Goal: Information Seeking & Learning: Learn about a topic

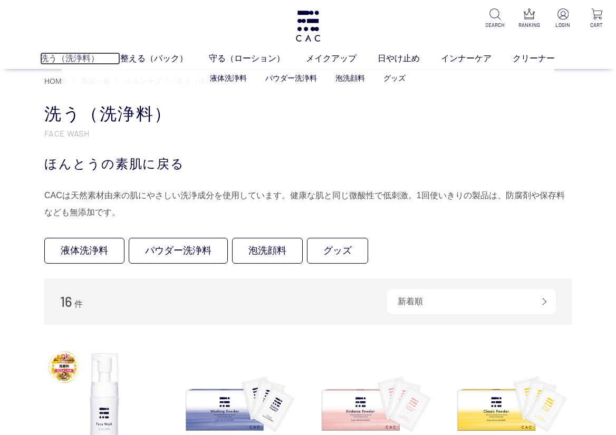
click at [66, 58] on link "洗う（洗浄料）" at bounding box center [80, 58] width 80 height 13
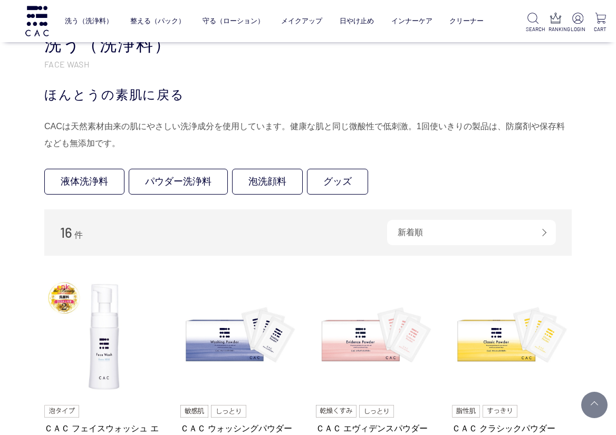
scroll to position [211, 0]
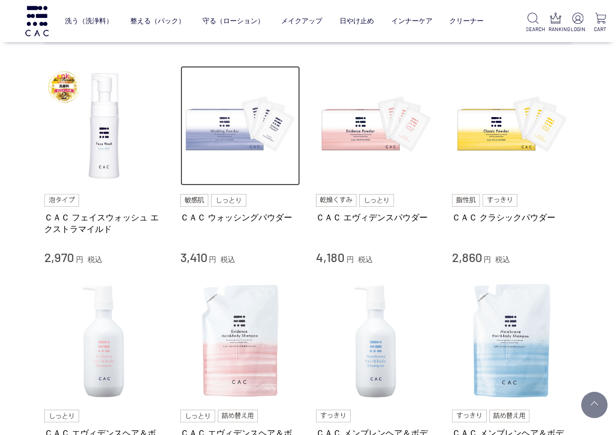
click at [238, 146] on img at bounding box center [240, 126] width 120 height 120
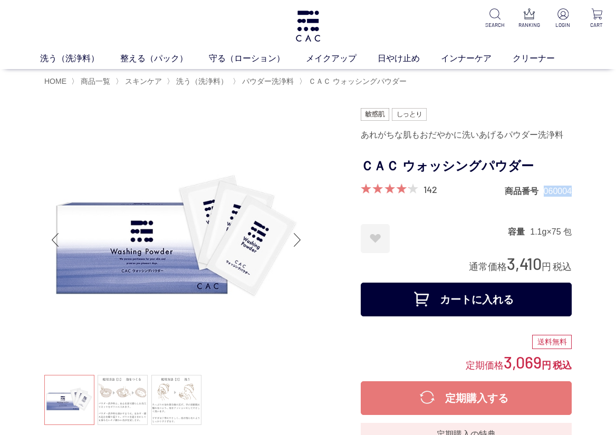
drag, startPoint x: 544, startPoint y: 193, endPoint x: 571, endPoint y: 192, distance: 26.9
copy dd "060004"
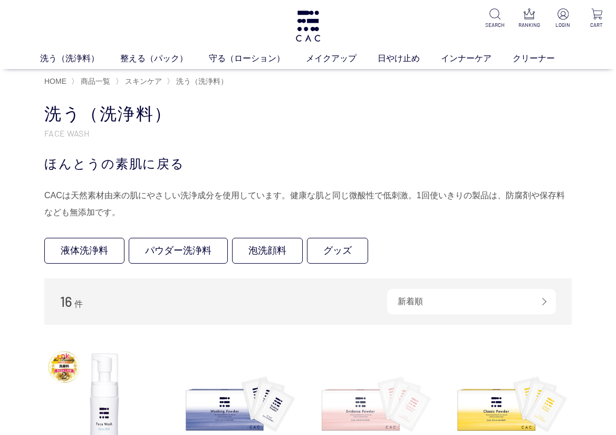
scroll to position [158, 0]
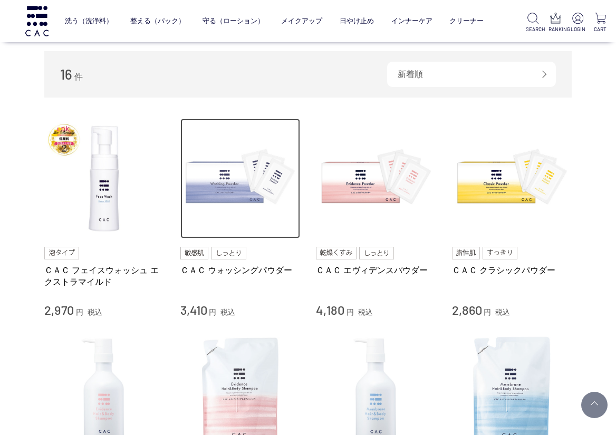
click at [259, 190] on img at bounding box center [240, 179] width 120 height 120
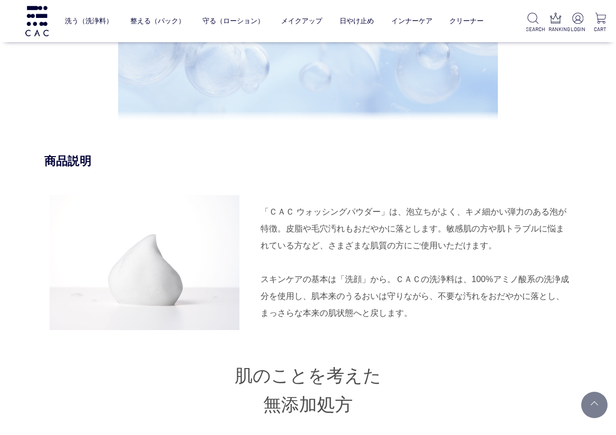
scroll to position [1054, 0]
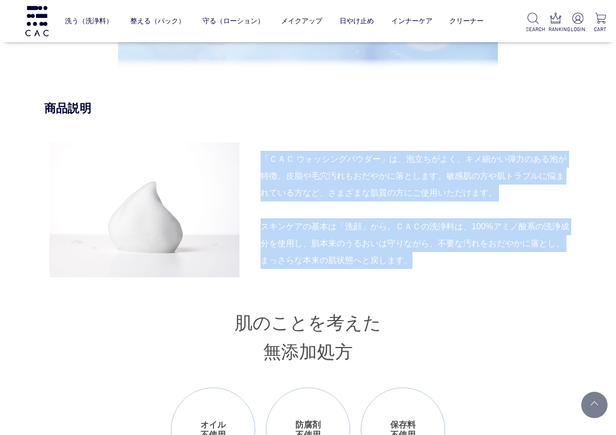
drag, startPoint x: 262, startPoint y: 151, endPoint x: 424, endPoint y: 275, distance: 204.2
click at [424, 275] on div "「ＣＡＣ ウォッシングパウダー」は、泡立ちがよく、キメ細かい弾力のある泡が特徴。皮脂や毛穴汚れもおだやかに落とします。敏感肌の方や肌トラブルに悩まれている方な…" at bounding box center [307, 209] width 527 height 135
copy div "「ＣＡＣ ウォッシングパウダー」は、泡立ちがよく、キメ細かい弾力のある泡が特徴。皮脂や毛穴汚れもおだやかに落とします。敏感肌の方や肌トラブルに悩まれている方な…"
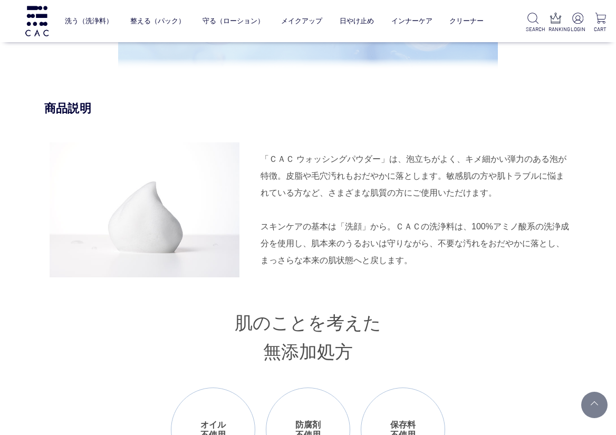
click at [478, 295] on div "商品説明 「ＣＡＣ ウォッシングパウダー」は、泡立ちがよく、キメ細かい弾力のある泡が特徴。皮脂や毛穴汚れもおだやかに落とします。敏感肌の方や肌トラブルに悩まれ…" at bounding box center [307, 438] width 527 height 674
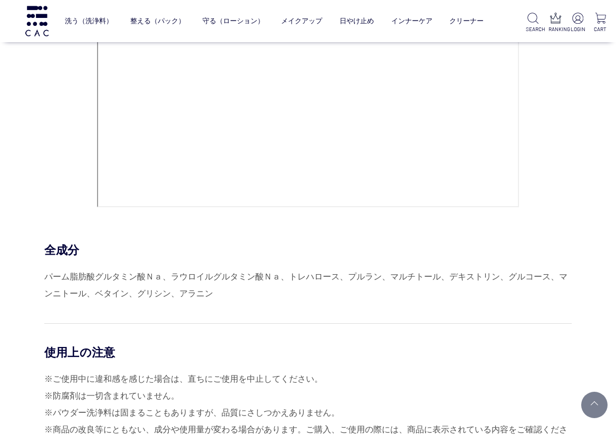
scroll to position [4585, 0]
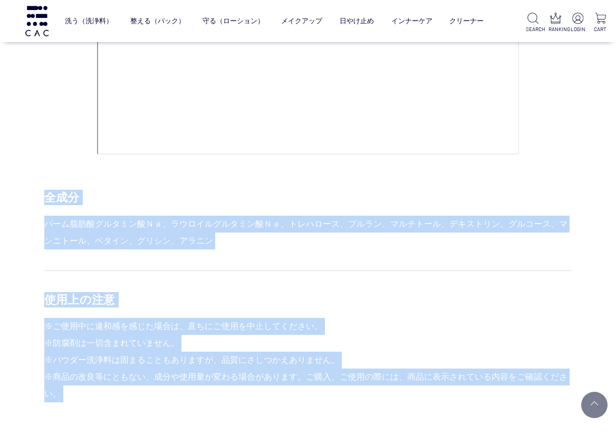
drag, startPoint x: 48, startPoint y: 193, endPoint x: 231, endPoint y: 412, distance: 285.4
click at [231, 412] on div "HOW TO USE STEP.1 洗浄料 洗う パウダー洗浄料と、ぬるま湯で濡らした泡立てネットをボウルに入れます。パウダー洗浄料をとかすように、まわす・揉…" at bounding box center [307, 112] width 527 height 1195
copy div "全成分 パーム脂肪酸グルタミン酸Ｎａ、ラウロイルグルタミン酸Ｎａ、トレハロース、プルラン、マルチトール、デキストリン、グルコース、マンニトール、ベタイン、グリ…"
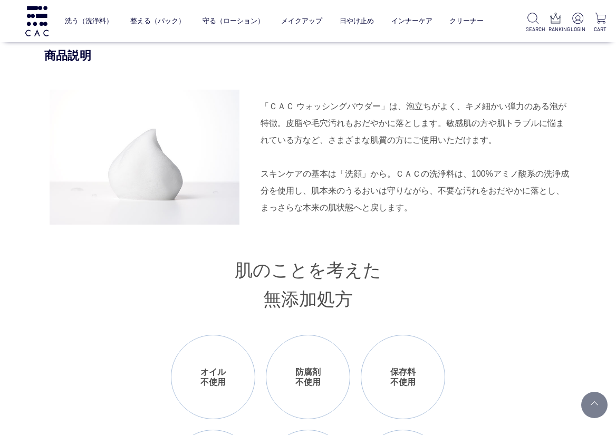
scroll to position [1054, 0]
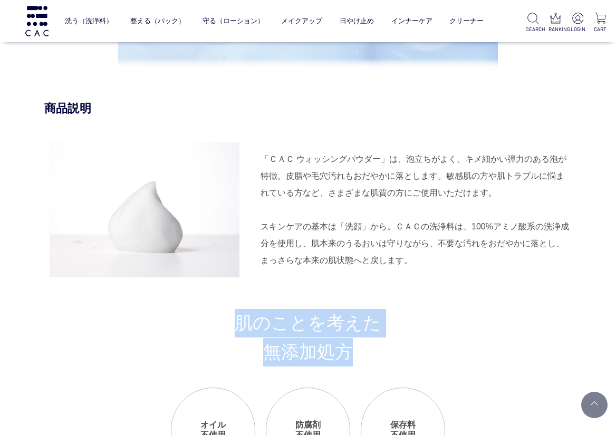
drag, startPoint x: 241, startPoint y: 319, endPoint x: 350, endPoint y: 354, distance: 114.0
click at [350, 354] on h3 "肌のことを考えた 無添加処方" at bounding box center [307, 337] width 527 height 57
copy h3 "肌のことを考えた 無添加処方"
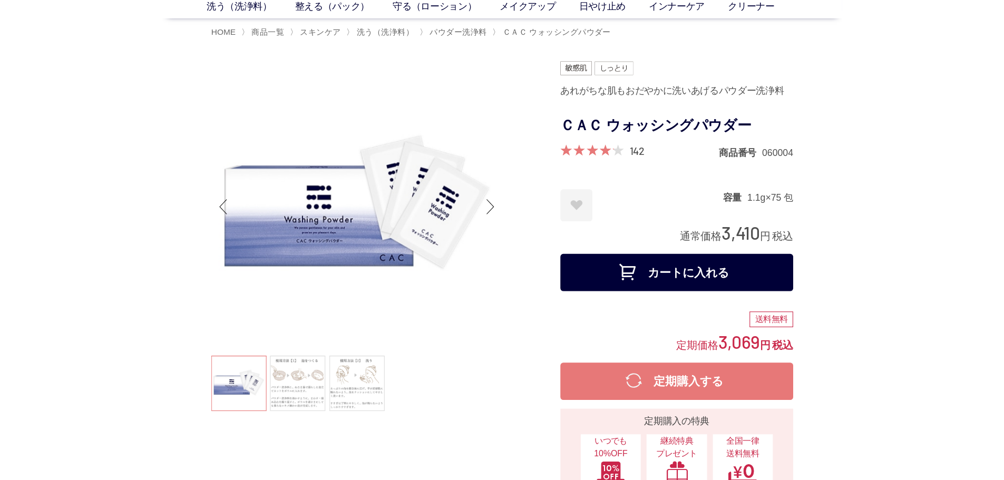
scroll to position [0, 0]
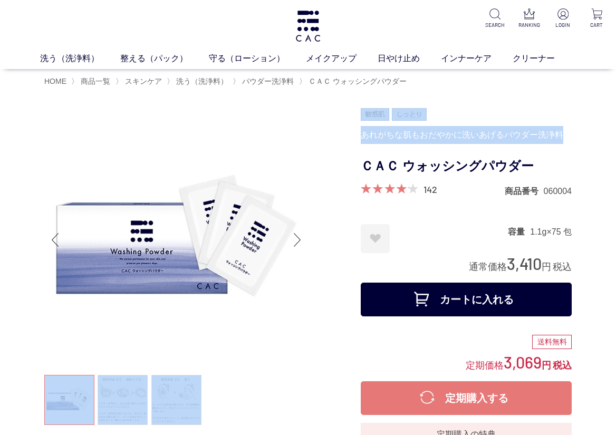
drag, startPoint x: 359, startPoint y: 114, endPoint x: 562, endPoint y: 143, distance: 205.0
copy div "あれがちな肌もおだやかに洗いあげるパウダー洗浄料"
click at [300, 112] on img at bounding box center [176, 240] width 264 height 264
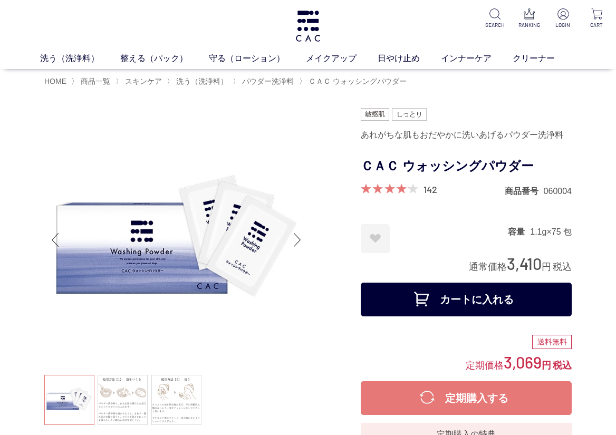
click at [433, 108] on div at bounding box center [307, 105] width 527 height 5
drag, startPoint x: 542, startPoint y: 192, endPoint x: 570, endPoint y: 193, distance: 28.5
copy dl "商品番号 060004"
click at [270, 81] on span "パウダー洗浄料" at bounding box center [268, 81] width 52 height 8
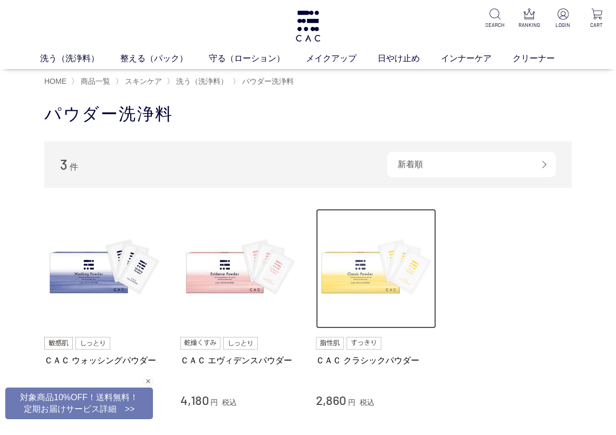
click at [362, 277] on img at bounding box center [376, 269] width 120 height 120
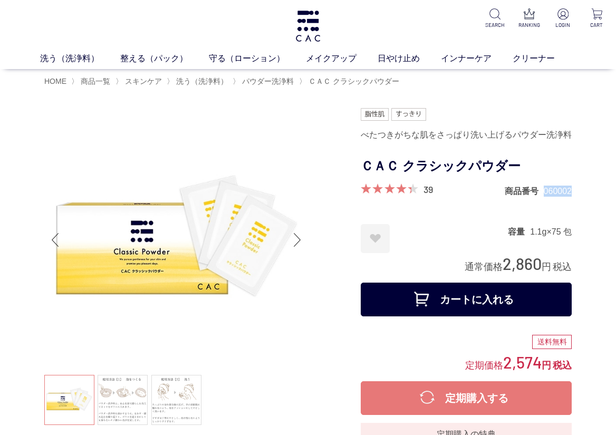
drag, startPoint x: 544, startPoint y: 189, endPoint x: 574, endPoint y: 191, distance: 30.1
copy dd "060002"
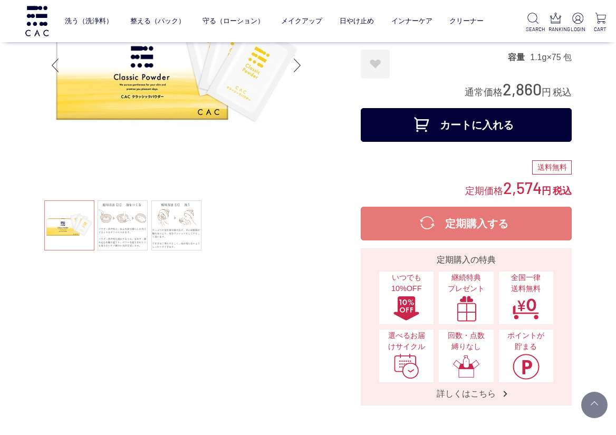
scroll to position [53, 0]
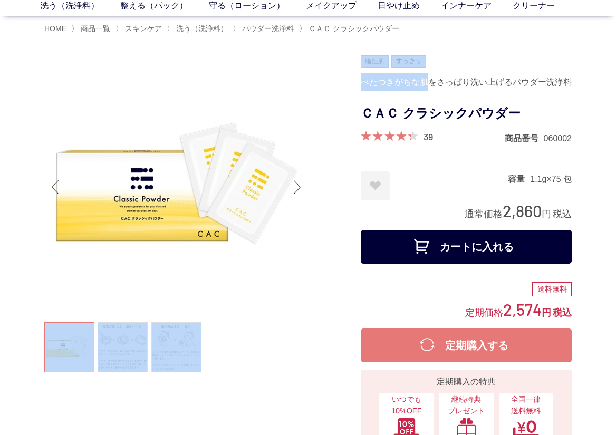
drag, startPoint x: 359, startPoint y: 80, endPoint x: 431, endPoint y: 80, distance: 71.2
click at [448, 62] on ul at bounding box center [465, 61] width 211 height 13
drag, startPoint x: 360, startPoint y: 62, endPoint x: 572, endPoint y: 85, distance: 213.1
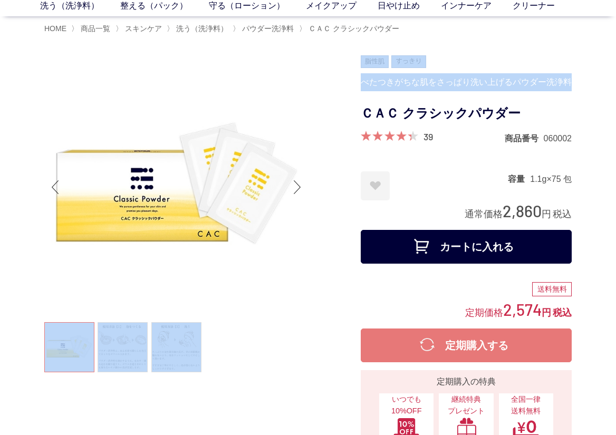
click at [304, 90] on img at bounding box center [176, 187] width 264 height 264
click at [328, 78] on div at bounding box center [202, 291] width 316 height 472
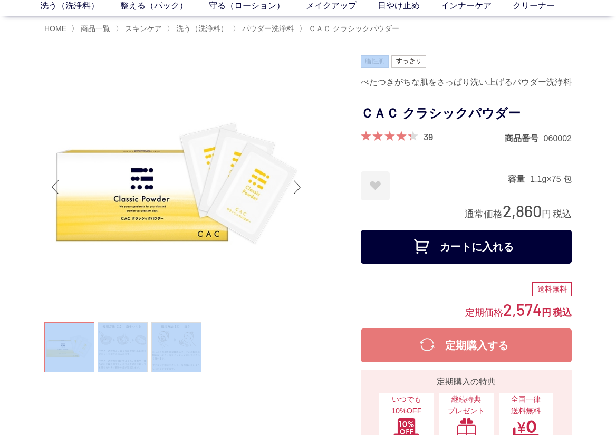
drag, startPoint x: 358, startPoint y: 68, endPoint x: 368, endPoint y: 69, distance: 9.5
click at [340, 74] on div at bounding box center [202, 291] width 316 height 472
drag, startPoint x: 359, startPoint y: 76, endPoint x: 436, endPoint y: 76, distance: 76.9
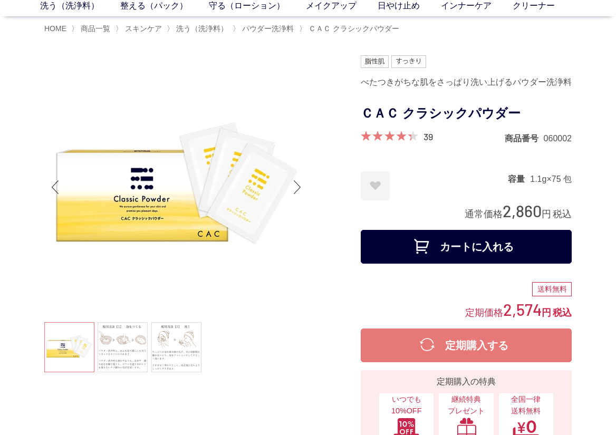
click at [449, 72] on form "べたつきがちな肌をさっぱり洗い上げるパウダー洗浄料 ＣＡＣ クラシックパウダー 39 商品番号 060002 お気に入りに登録する お気に入りを解除しますか？…" at bounding box center [465, 161] width 211 height 213
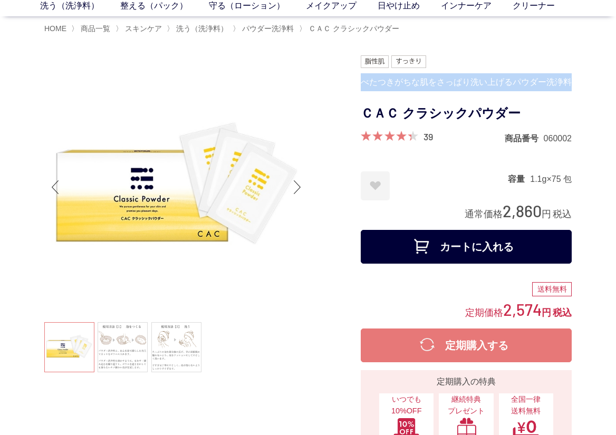
drag, startPoint x: 364, startPoint y: 83, endPoint x: 571, endPoint y: 80, distance: 207.1
copy div "べたつきがちな肌をさっぱり洗い上げるパウダー洗浄料"
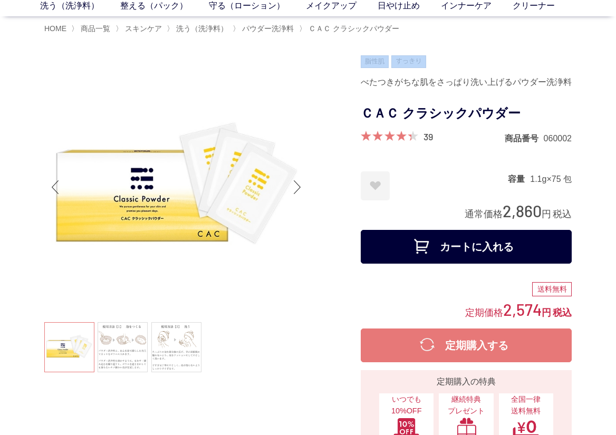
drag, startPoint x: 430, startPoint y: 60, endPoint x: 364, endPoint y: 60, distance: 65.4
click at [364, 60] on ul at bounding box center [465, 61] width 211 height 13
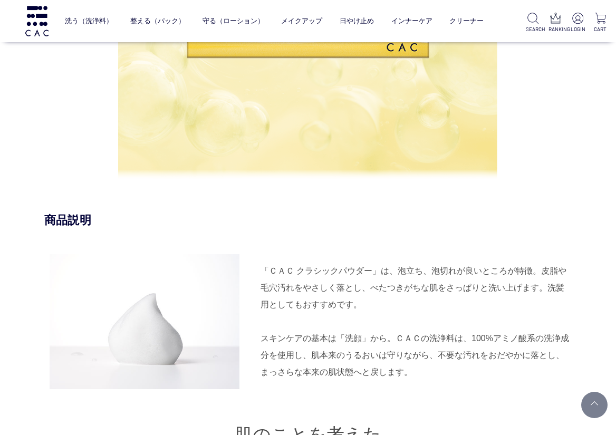
scroll to position [896, 0]
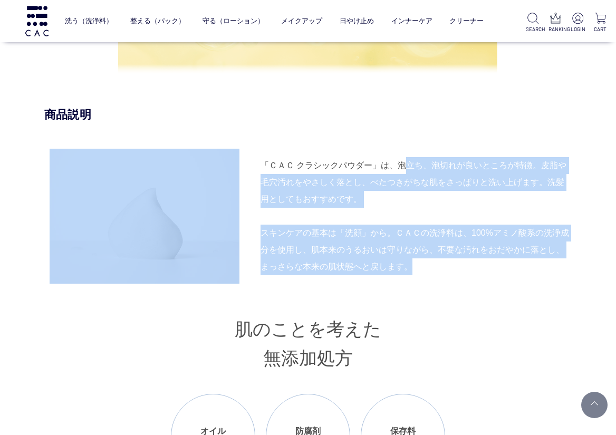
drag, startPoint x: 396, startPoint y: 163, endPoint x: 411, endPoint y: 265, distance: 102.2
click at [411, 265] on div "「ＣＡＣ クラシックパウダー」は、泡立ち、泡切れが良いところが特徴。皮脂や毛穴汚れをやさしく落とし、べたつきがちな肌をさっぱりと洗い上げます。洗髪用としてもお…" at bounding box center [307, 216] width 527 height 135
copy div "泡立ち、泡切れが良いところが特徴。皮脂や毛穴汚れをやさしく落とし、べたつきがちな肌をさっぱりと洗い上げます。洗髪用としてもおすすめです。 スキンケアの基本は「…"
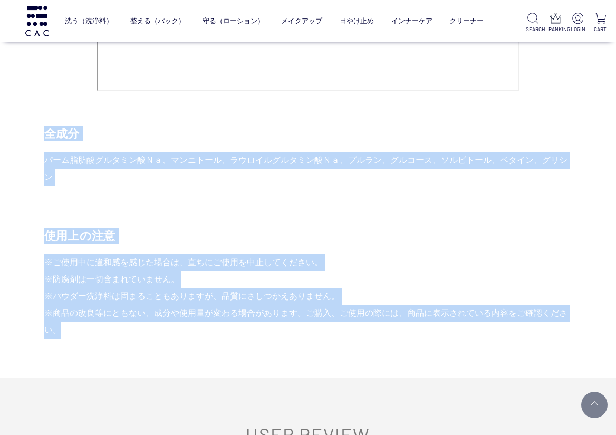
scroll to position [4523, 0]
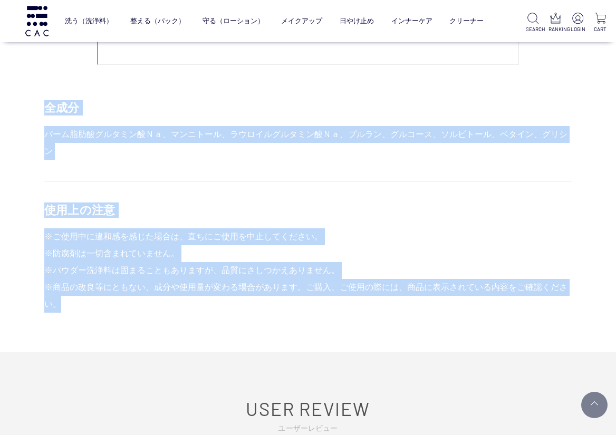
drag, startPoint x: 44, startPoint y: 252, endPoint x: 67, endPoint y: 294, distance: 48.1
copy div "全成分 パーム脂肪酸グルタミン酸Ｎａ、マンニトール、ラウロイルグルタミン酸Ｎａ、プルラン、グルコース、ソルビトール、ベタイン、グリシン 使用上の注意 ※ご使用…"
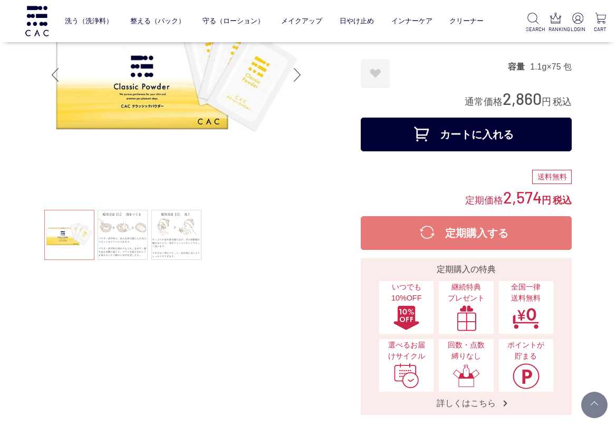
scroll to position [0, 0]
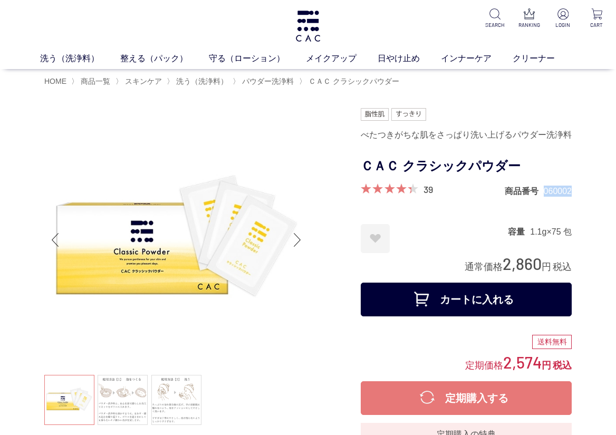
drag, startPoint x: 544, startPoint y: 191, endPoint x: 569, endPoint y: 193, distance: 25.4
click at [569, 193] on dd "060002" at bounding box center [557, 191] width 28 height 11
copy dd "060002"
click at [299, 237] on div "Next slide" at bounding box center [297, 240] width 21 height 42
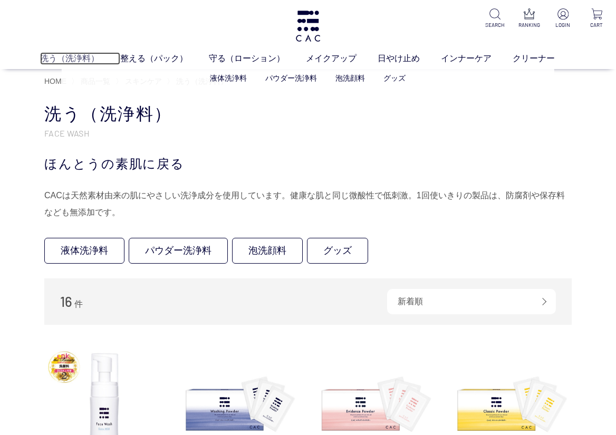
click at [70, 56] on link "洗う（洗浄料）" at bounding box center [80, 58] width 80 height 13
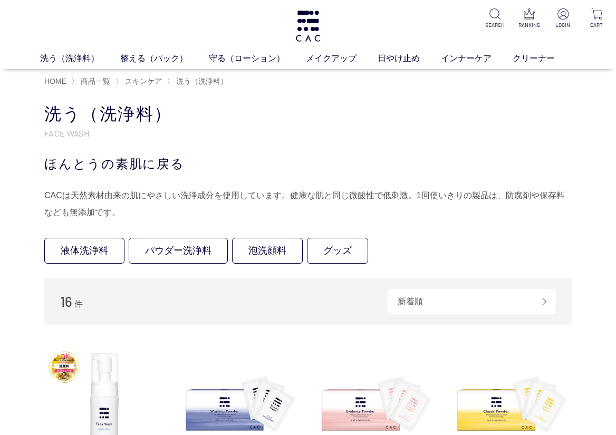
scroll to position [105, 0]
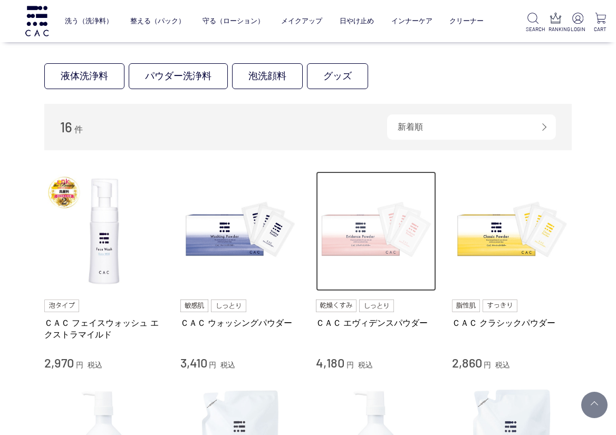
click at [371, 232] on img at bounding box center [376, 231] width 120 height 120
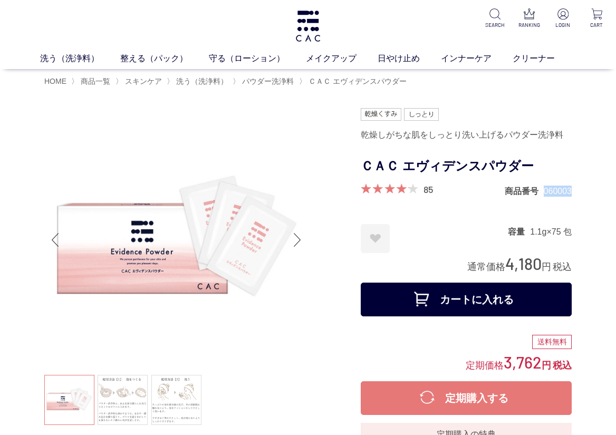
drag, startPoint x: 544, startPoint y: 193, endPoint x: 572, endPoint y: 193, distance: 27.4
copy dd "060003"
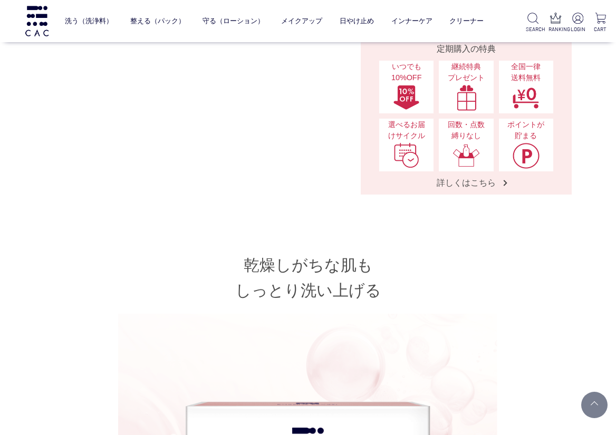
scroll to position [369, 0]
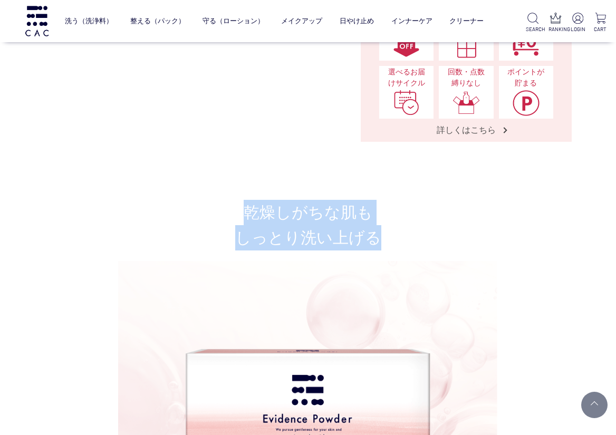
drag, startPoint x: 248, startPoint y: 211, endPoint x: 375, endPoint y: 238, distance: 129.4
click at [375, 238] on h2 "乾燥しがちな肌も しっとり洗い上げる" at bounding box center [307, 225] width 527 height 51
copy h2 "乾燥しがちな肌も しっとり洗い上げる"
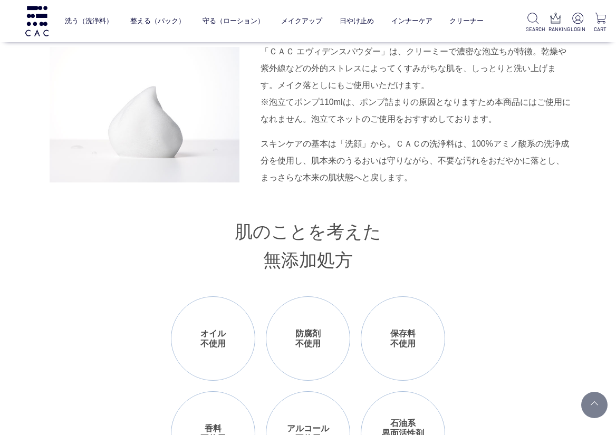
scroll to position [896, 0]
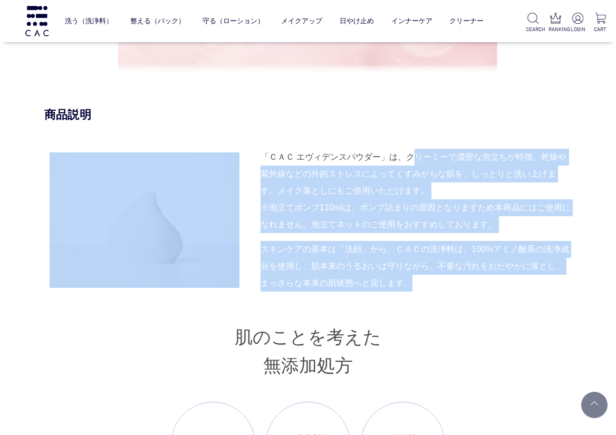
drag, startPoint x: 408, startPoint y: 156, endPoint x: 436, endPoint y: 277, distance: 123.9
click at [436, 277] on div "「ＣＡＣ エヴィデンスパウダー」は、クリーミーで濃密な泡立ちが特徴。乾燥や紫外線などの外的ストレスによってくすみがちな肌を、しっとりと洗い上げます。メイク落と…" at bounding box center [307, 220] width 527 height 143
copy div "クリーミーで濃密な泡立ちが特徴。乾燥や紫外線などの外的ストレスによってくすみがちな肌を、しっとりと洗い上げます。メイク落としにもご使用いただけます。 ※ 泡立…"
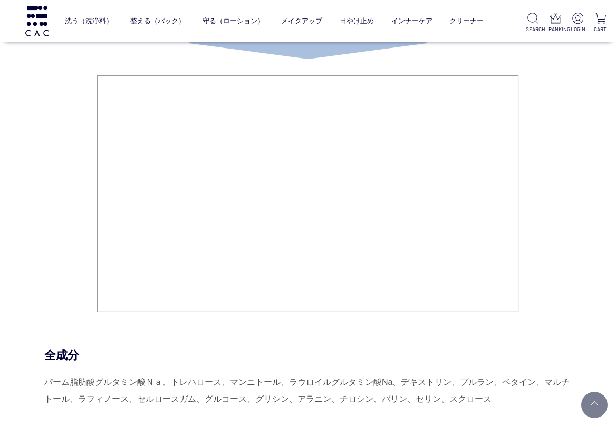
scroll to position [4374, 0]
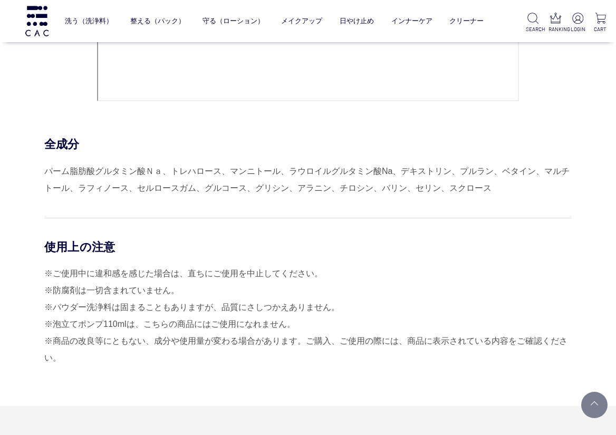
drag, startPoint x: 48, startPoint y: 145, endPoint x: 261, endPoint y: 352, distance: 297.4
copy div "全成分 パーム脂肪酸グルタミン酸Ｎａ、トレハロース、マンニトール、ラウロイルグルタミン酸Na、デキストリン、プルラン、ベタイン、マルチトール、ラフィノース、セ…"
